Goal: Obtain resource: Download file/media

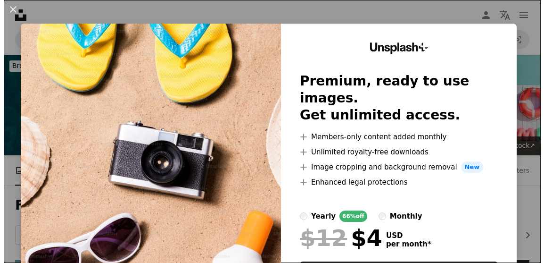
scroll to position [943, 0]
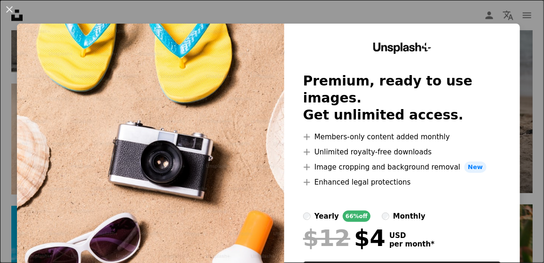
click at [364, 17] on div "An X shape Unsplash+ Premium, ready to use images. Get unlimited access. A plus…" at bounding box center [272, 131] width 544 height 263
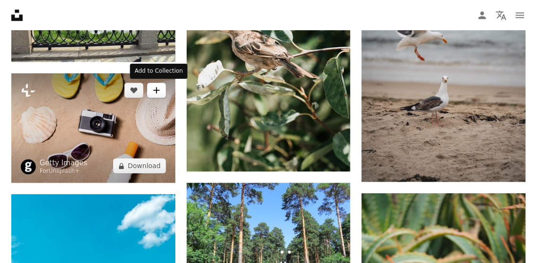
click at [157, 90] on icon "Add to Collection" at bounding box center [156, 90] width 6 height 6
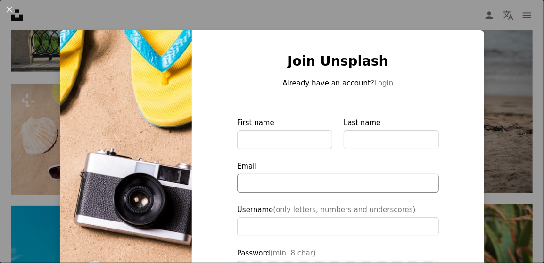
type input "**********"
click at [93, 14] on div "An X shape Join Unsplash Already have an account? Login First name Last name Em…" at bounding box center [272, 131] width 544 height 263
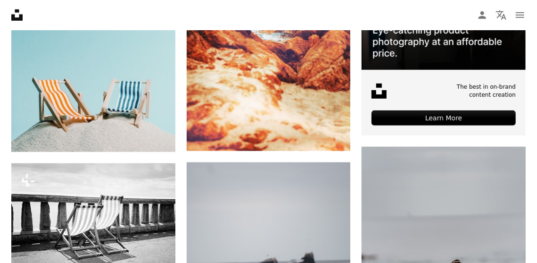
scroll to position [283, 0]
